Goal: Find specific page/section: Find specific page/section

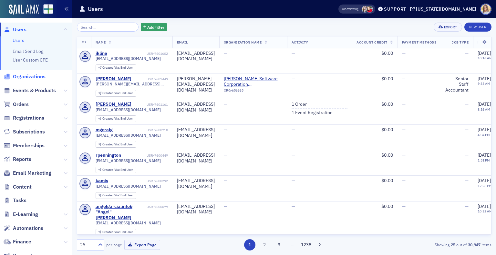
click at [34, 80] on span "Organizations" at bounding box center [29, 76] width 33 height 7
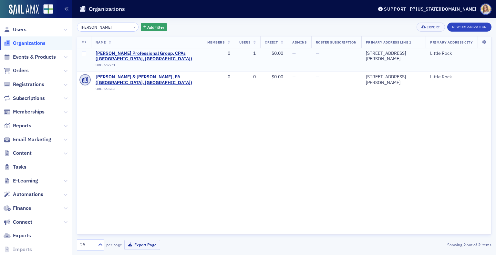
type input "[PERSON_NAME]"
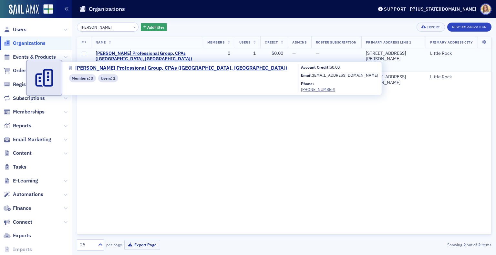
click at [163, 54] on span "[PERSON_NAME] Professional Group, CPAs ([GEOGRAPHIC_DATA], [GEOGRAPHIC_DATA])" at bounding box center [147, 56] width 103 height 11
select select "US"
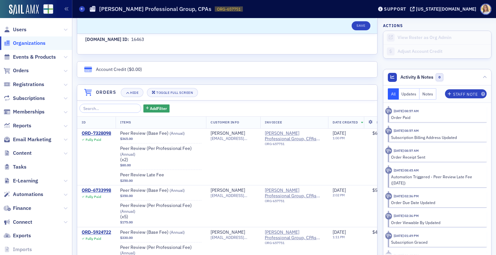
scroll to position [384, 0]
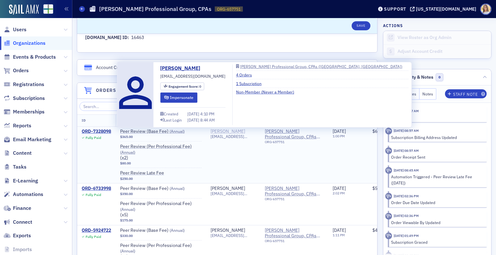
click at [229, 128] on div "[PERSON_NAME] [PERSON_NAME][EMAIL_ADDRESS][DOMAIN_NAME] Engagement Score : 0 Im…" at bounding box center [264, 95] width 295 height 66
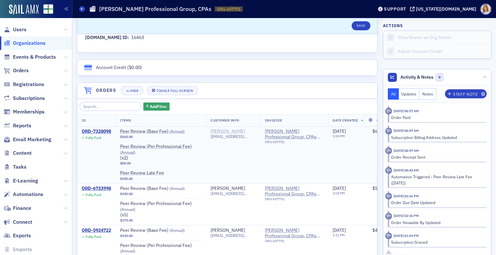
click at [229, 130] on div "[PERSON_NAME]" at bounding box center [228, 132] width 35 height 6
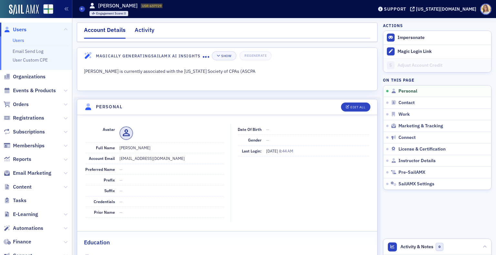
click at [145, 31] on div "Activity" at bounding box center [145, 32] width 20 height 12
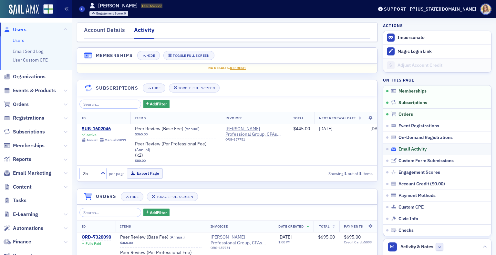
click at [418, 151] on span "Email Activity" at bounding box center [413, 150] width 28 height 6
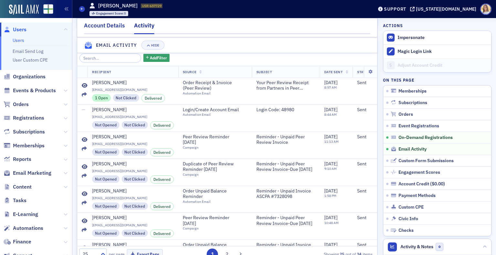
click at [119, 27] on div "Account Details" at bounding box center [104, 27] width 41 height 12
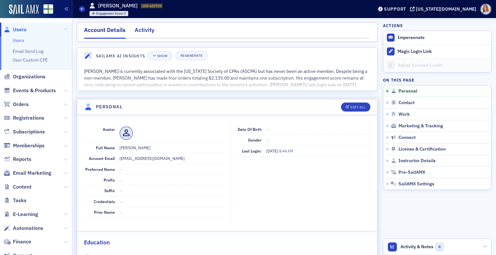
click at [140, 26] on div "Activity" at bounding box center [145, 32] width 20 height 12
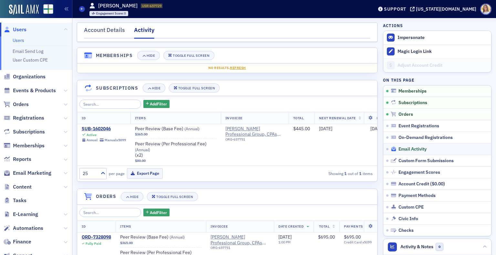
click at [423, 150] on div "Email Activity" at bounding box center [440, 150] width 98 height 6
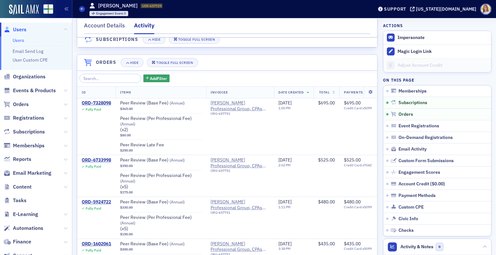
scroll to position [131, 0]
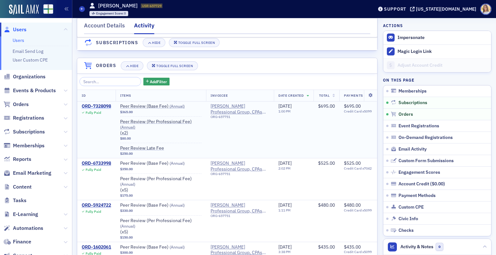
click at [90, 109] on div "ORD-7328098" at bounding box center [96, 107] width 29 height 6
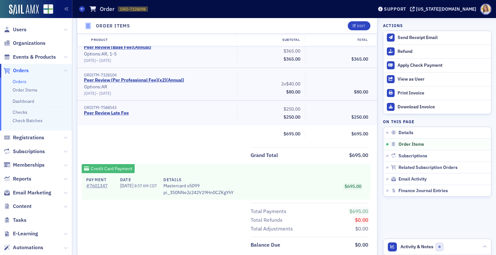
scroll to position [243, 0]
